Goal: Use online tool/utility: Utilize a website feature to perform a specific function

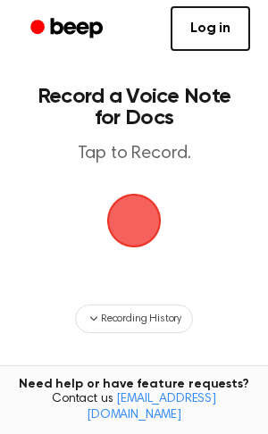
click at [140, 227] on span "button" at bounding box center [134, 221] width 50 height 50
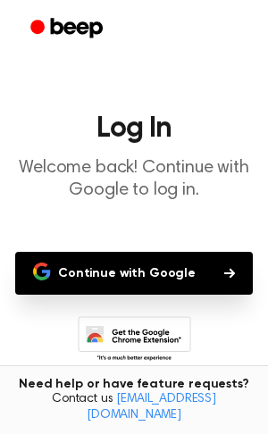
click at [98, 290] on button "Continue with Google" at bounding box center [134, 273] width 238 height 43
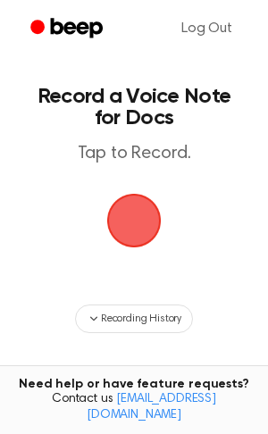
click at [156, 222] on span "button" at bounding box center [134, 221] width 58 height 58
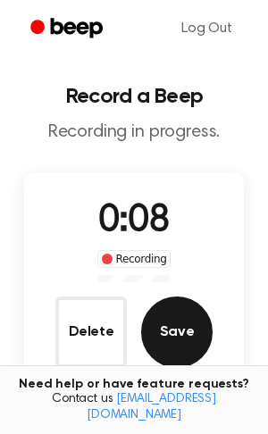
click at [156, 338] on button "Save" at bounding box center [177, 333] width 72 height 72
